Goal: Transaction & Acquisition: Purchase product/service

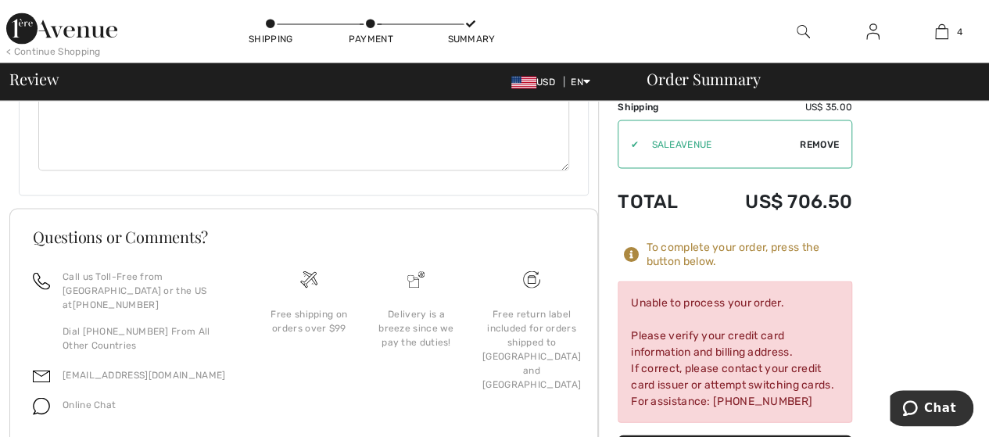
scroll to position [1464, 0]
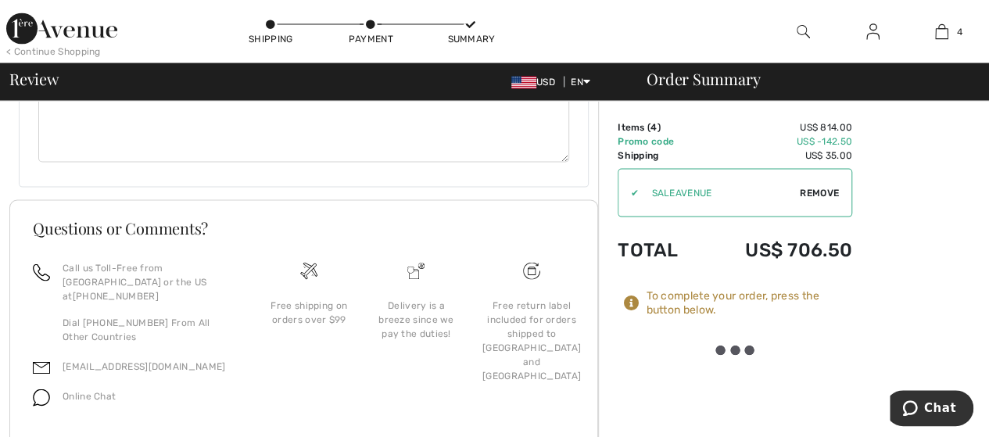
drag, startPoint x: 979, startPoint y: 392, endPoint x: 0, endPoint y: 413, distance: 978.8
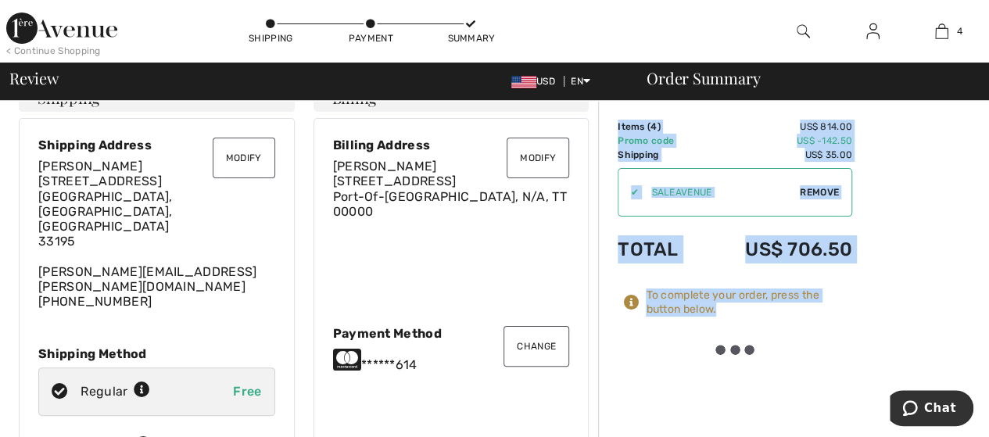
scroll to position [18, 0]
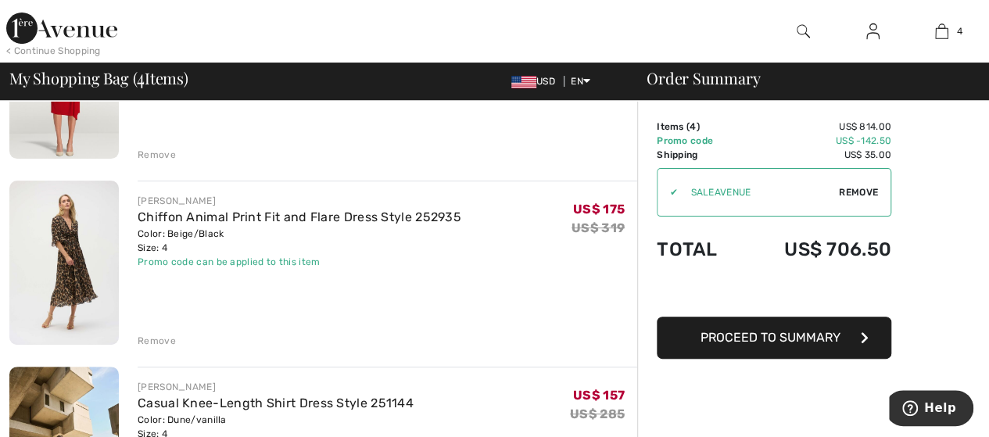
scroll to position [146, 0]
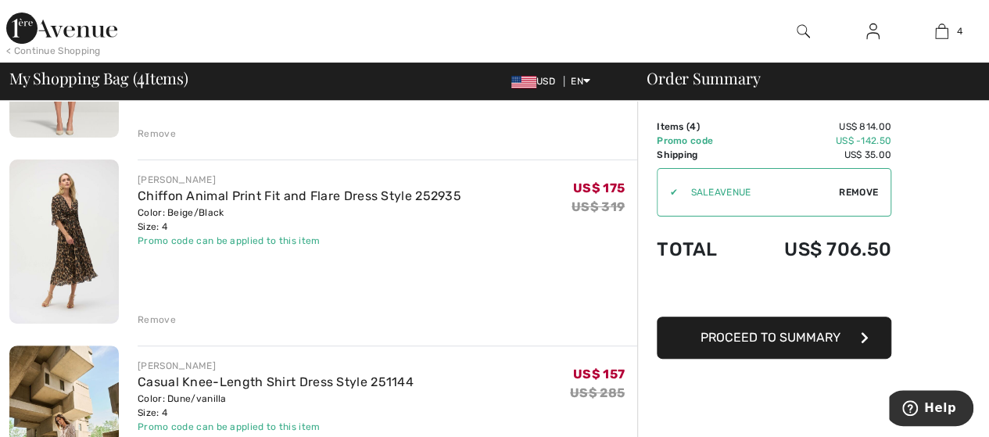
click at [810, 337] on span "Proceed to Summary" at bounding box center [770, 337] width 140 height 15
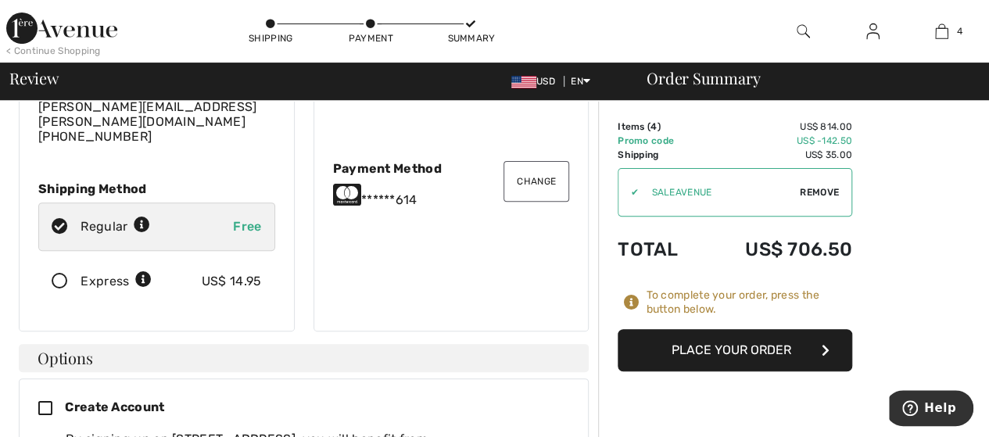
scroll to position [199, 0]
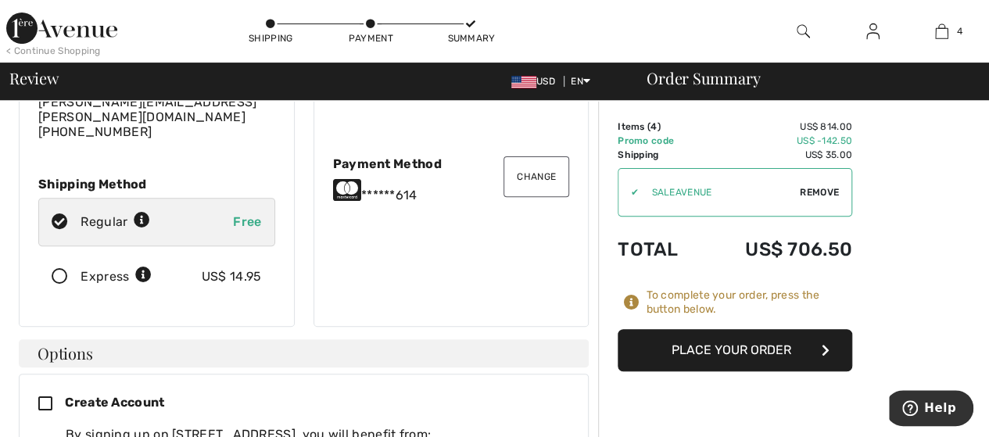
click at [705, 344] on button "Place Your Order" at bounding box center [734, 350] width 234 height 42
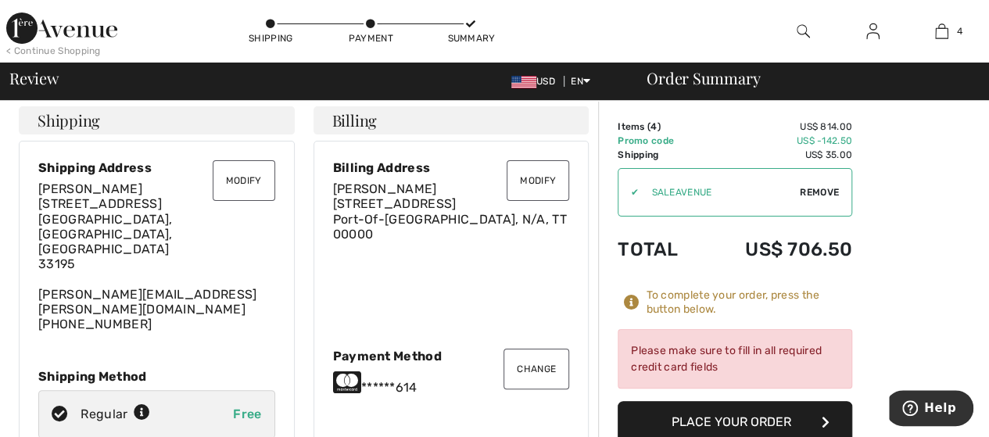
scroll to position [0, 0]
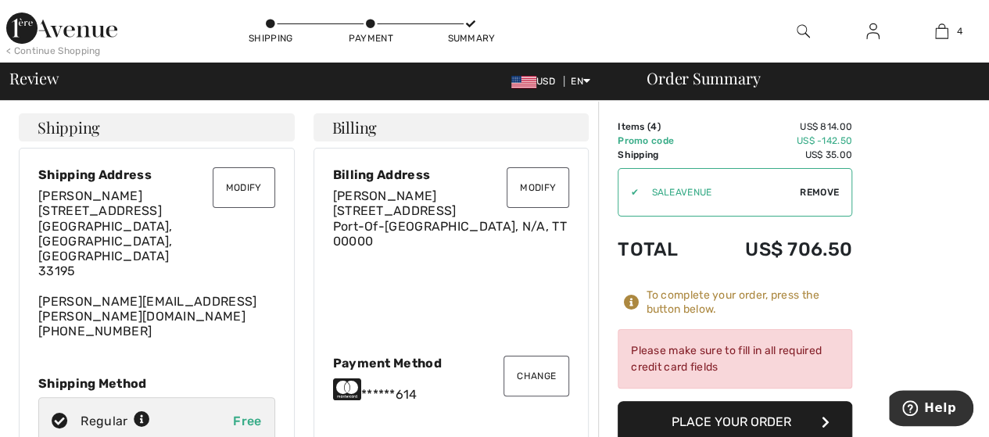
click at [395, 356] on div "Payment Method" at bounding box center [451, 363] width 237 height 15
click at [520, 357] on button "Change" at bounding box center [536, 376] width 66 height 41
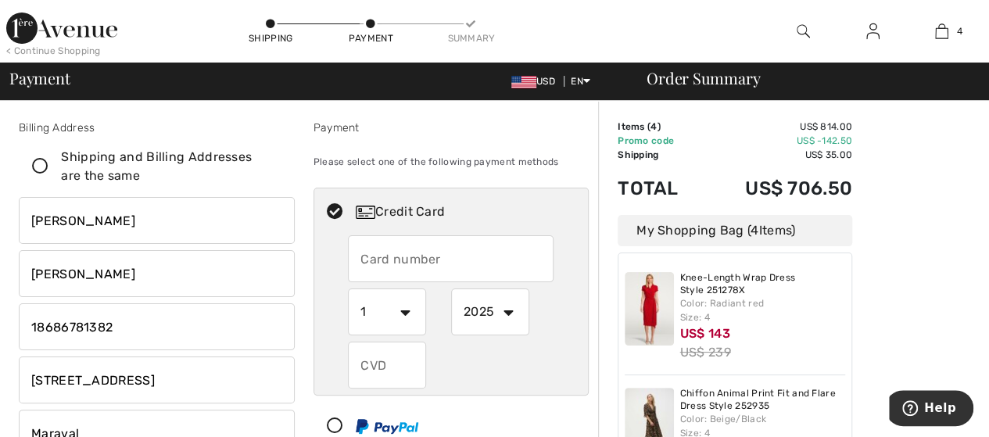
click at [378, 264] on input "text" at bounding box center [451, 258] width 206 height 47
radio input "true"
type input "5443824012128614"
click at [406, 313] on select "1 2 3 4 5 6 7 8 9 10 11 12" at bounding box center [387, 311] width 78 height 47
radio input "true"
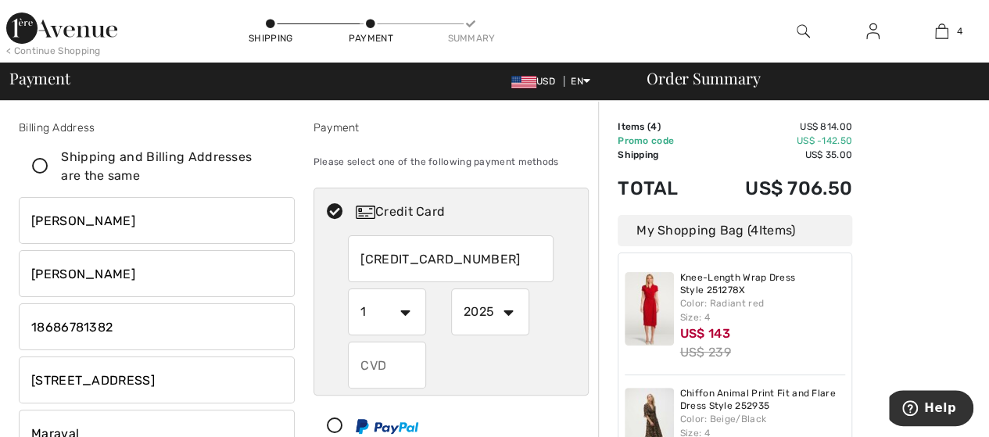
select select "11"
click at [348, 288] on select "1 2 3 4 5 6 7 8 9 10 11 12" at bounding box center [387, 311] width 78 height 47
click at [510, 313] on select "2025 2026 2027 2028 2029 2030 2031 2032 2033 2034 2035" at bounding box center [490, 311] width 78 height 47
radio input "true"
select select "2028"
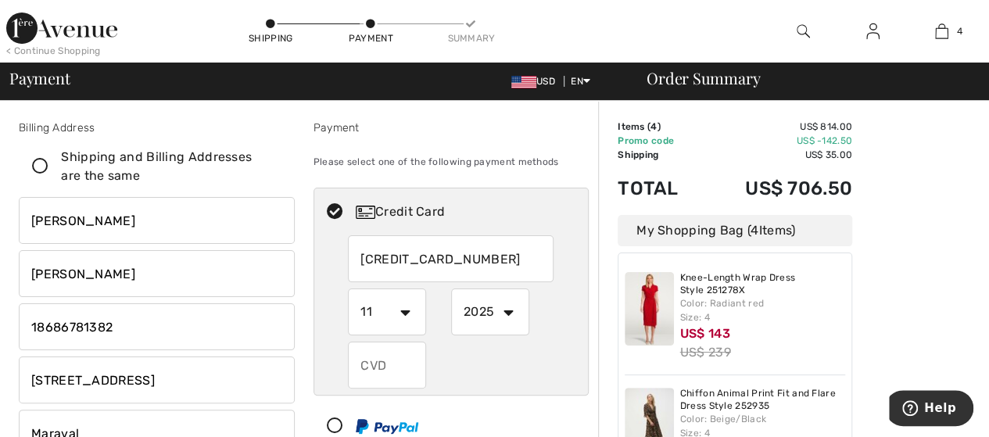
click at [451, 288] on select "2025 2026 2027 2028 2029 2030 2031 2032 2033 2034 2035" at bounding box center [490, 311] width 78 height 47
click at [393, 363] on input "text" at bounding box center [387, 365] width 78 height 47
radio input "true"
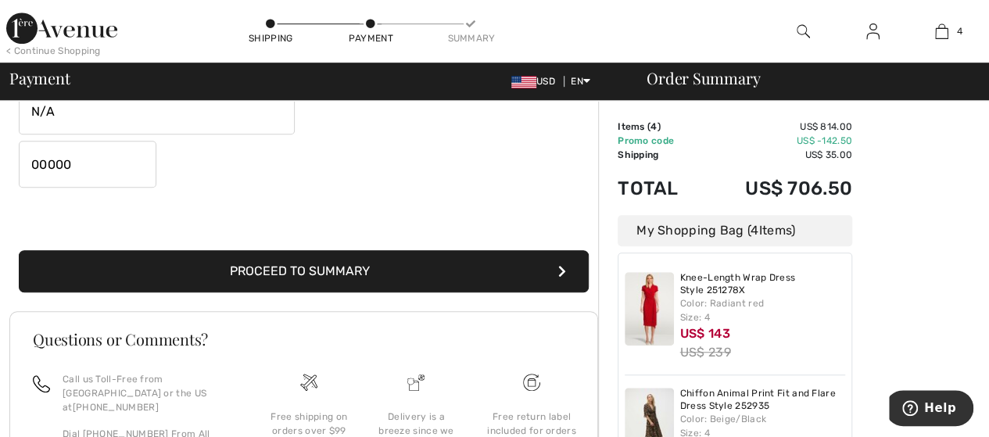
scroll to position [496, 0]
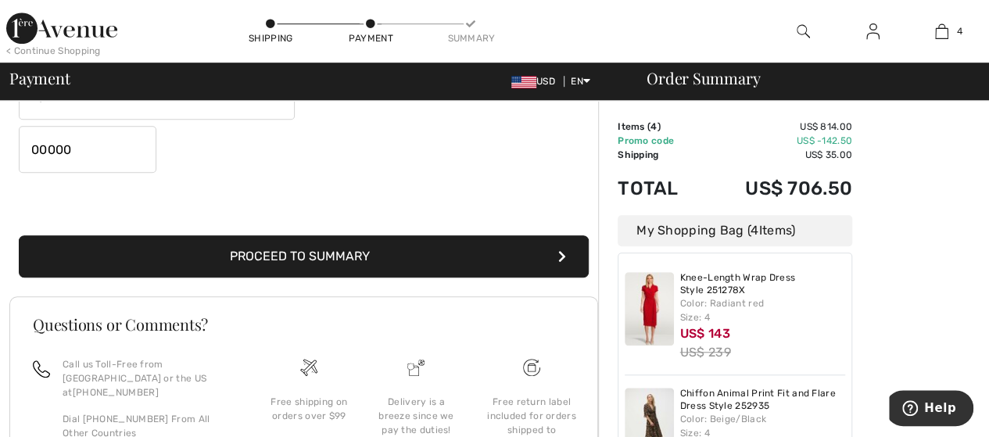
type input "443"
click at [413, 262] on button "Proceed to Summary" at bounding box center [304, 256] width 570 height 42
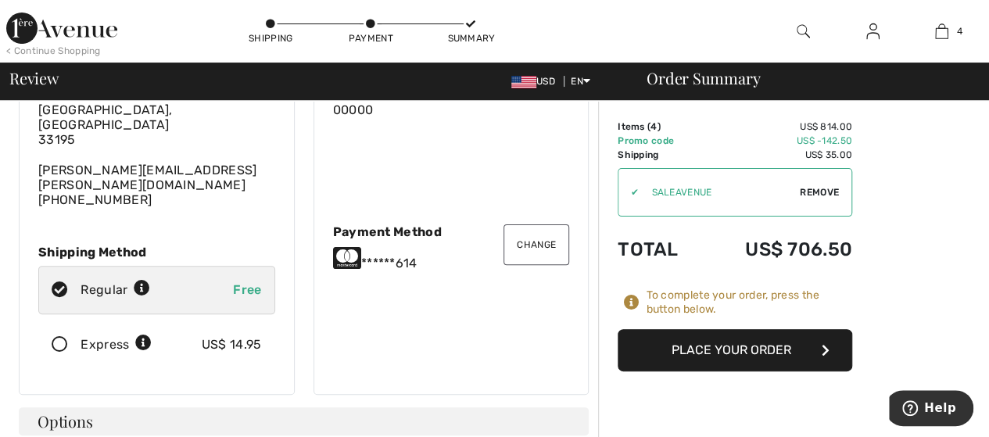
scroll to position [136, 0]
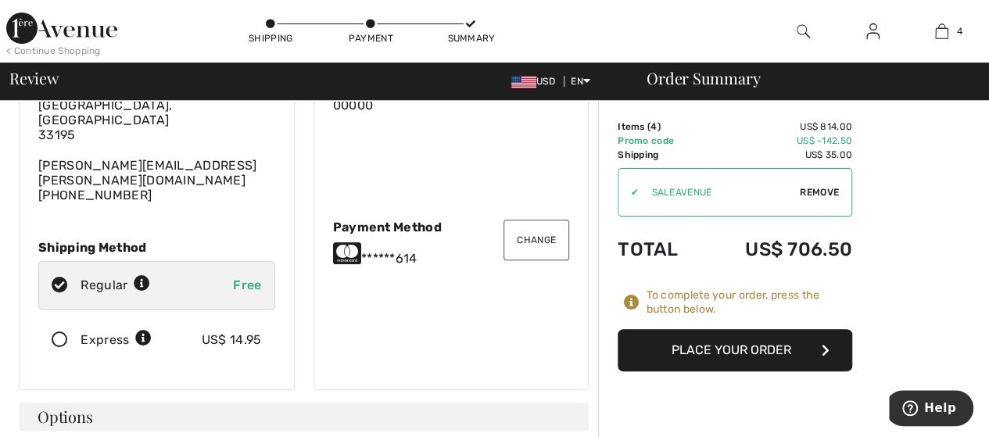
click at [766, 349] on button "Place Your Order" at bounding box center [734, 350] width 234 height 42
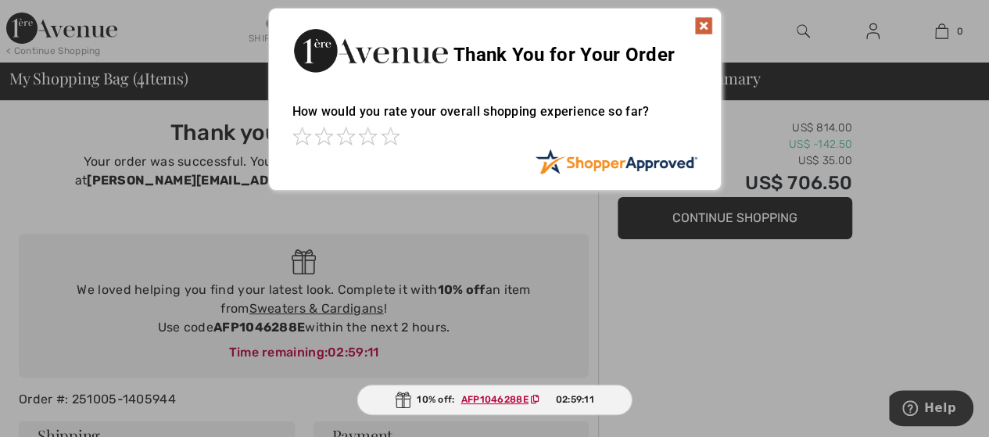
click at [704, 24] on img at bounding box center [703, 25] width 19 height 19
